Goal: Check status

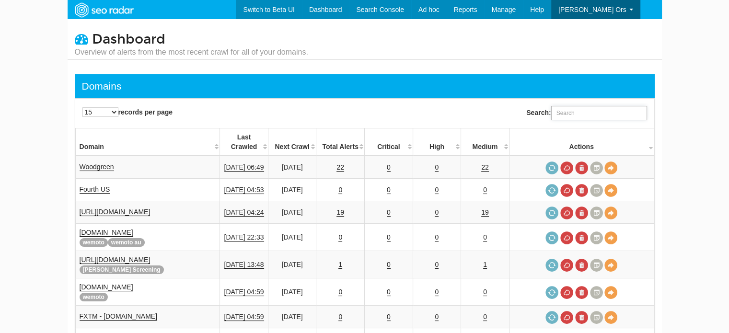
click at [595, 115] on input "Search:" at bounding box center [599, 113] width 96 height 14
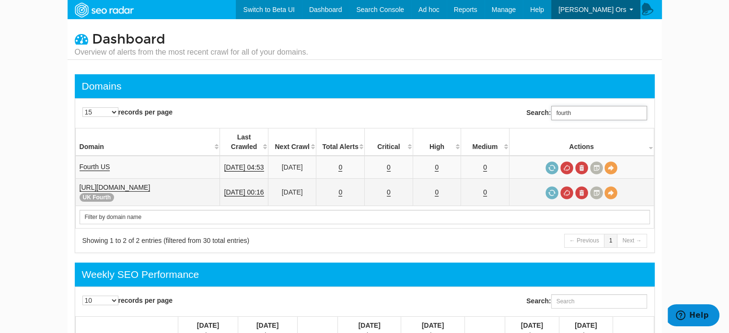
type input "fourth"
click at [121, 184] on link "[URL][DOMAIN_NAME]" at bounding box center [115, 188] width 71 height 8
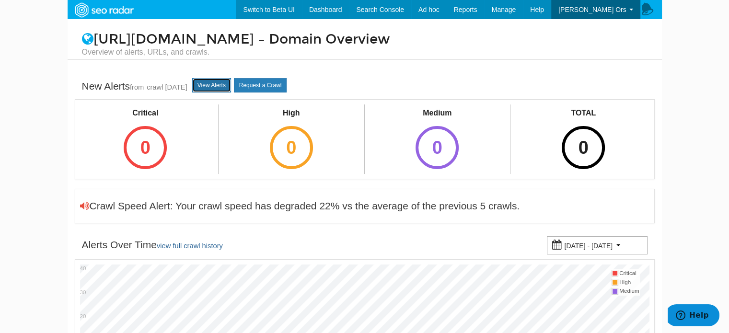
click at [231, 88] on link "View Alerts" at bounding box center [211, 85] width 39 height 14
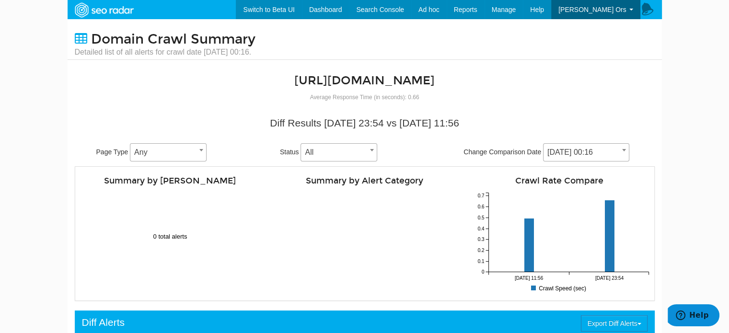
click at [593, 147] on span "[DATE] 00:16" at bounding box center [586, 152] width 85 height 13
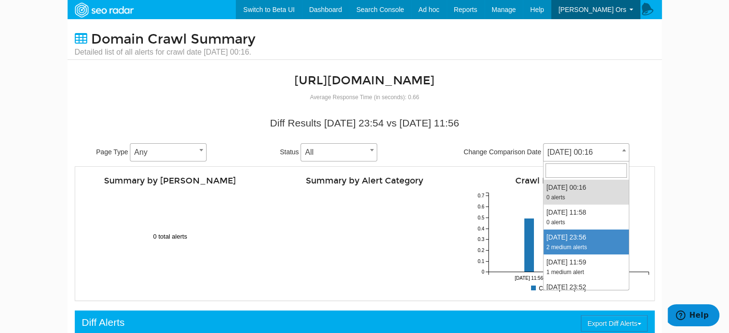
select select "2013856"
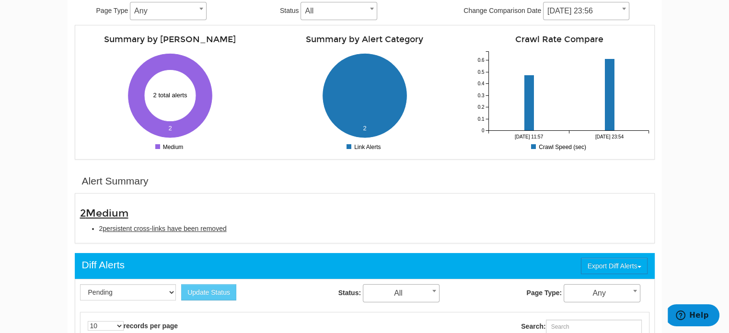
scroll to position [144, 0]
